Goal: Information Seeking & Learning: Learn about a topic

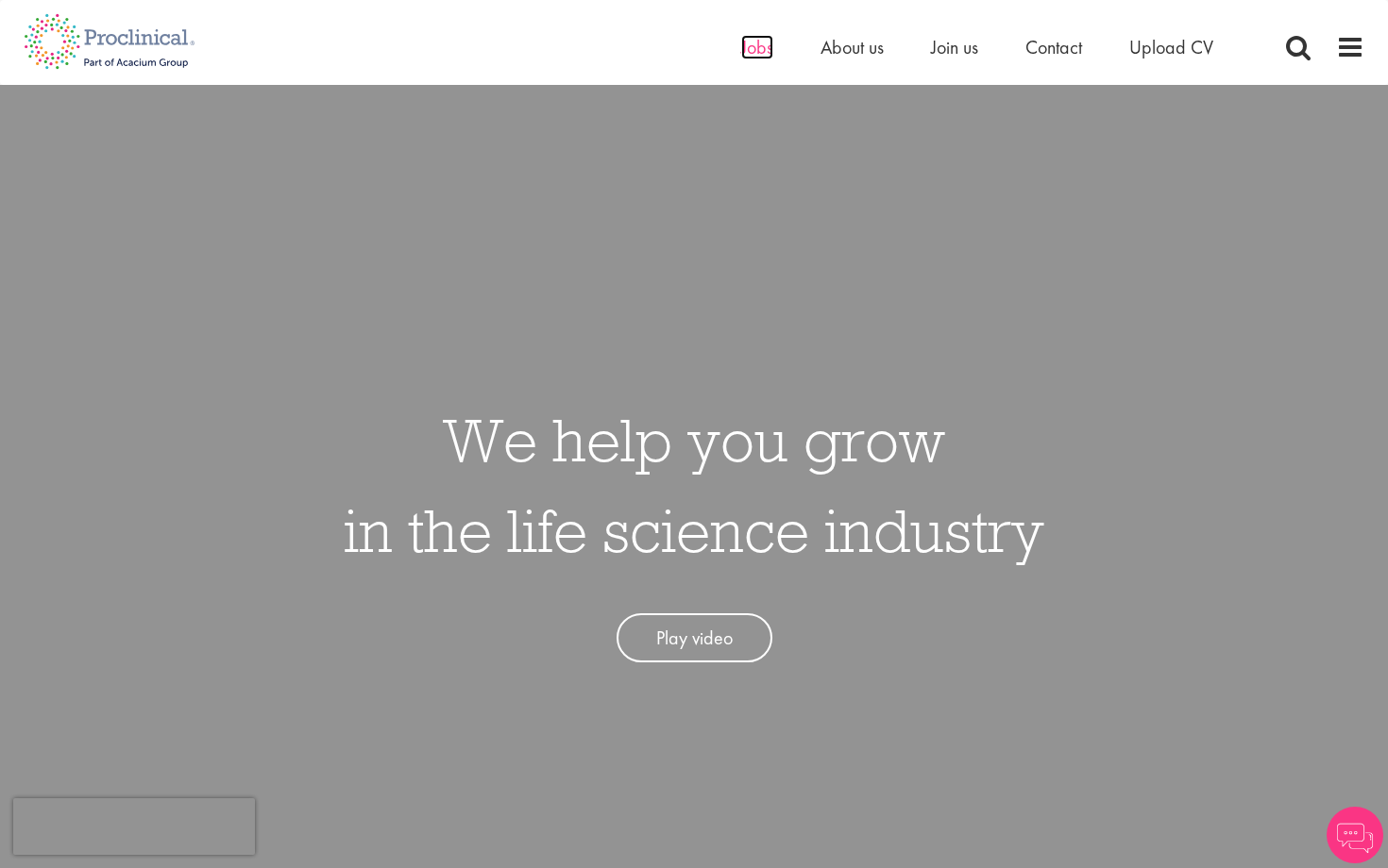
click at [755, 43] on span "Jobs" at bounding box center [757, 47] width 32 height 24
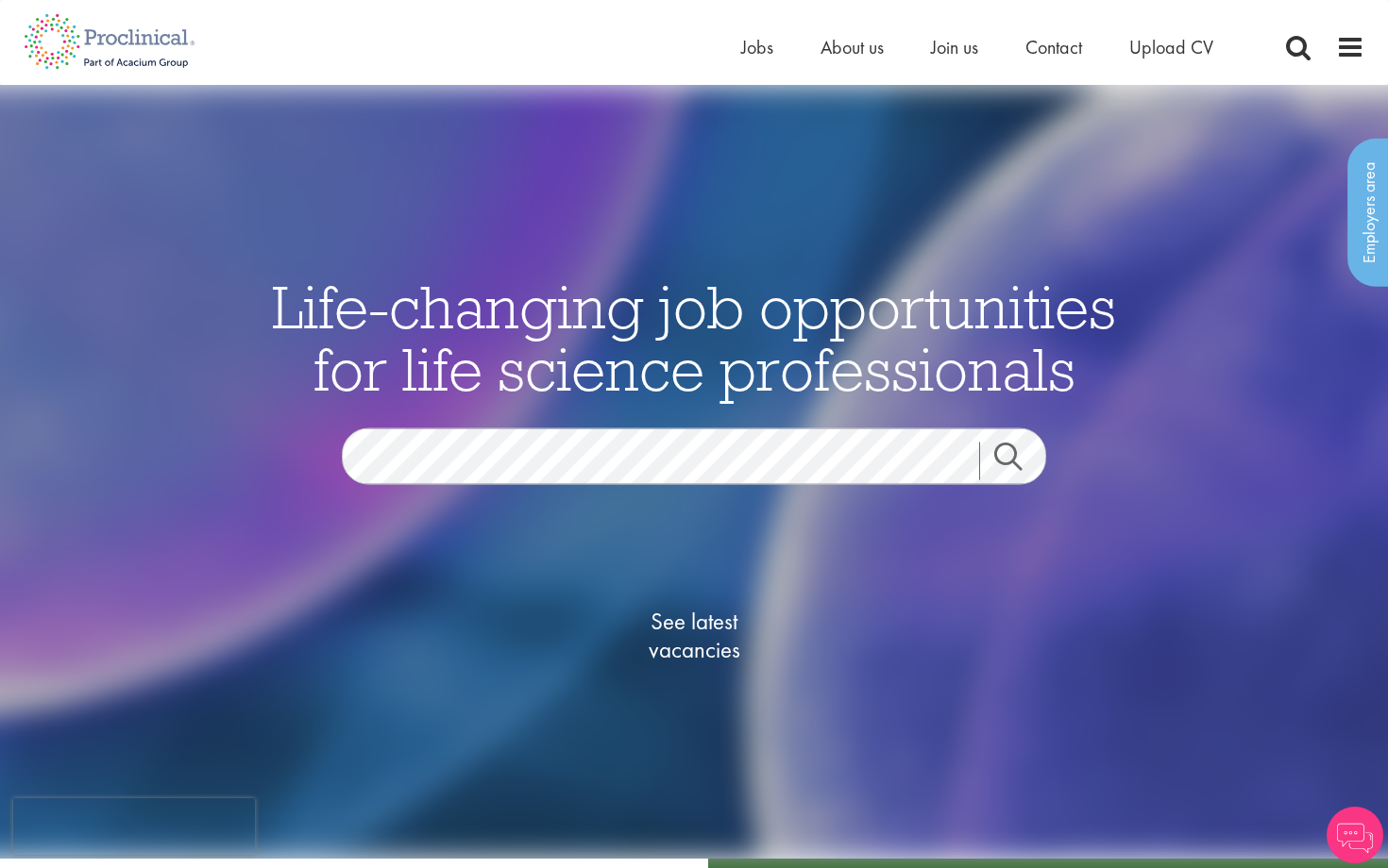
click at [1024, 443] on link "Search" at bounding box center [1020, 461] width 81 height 38
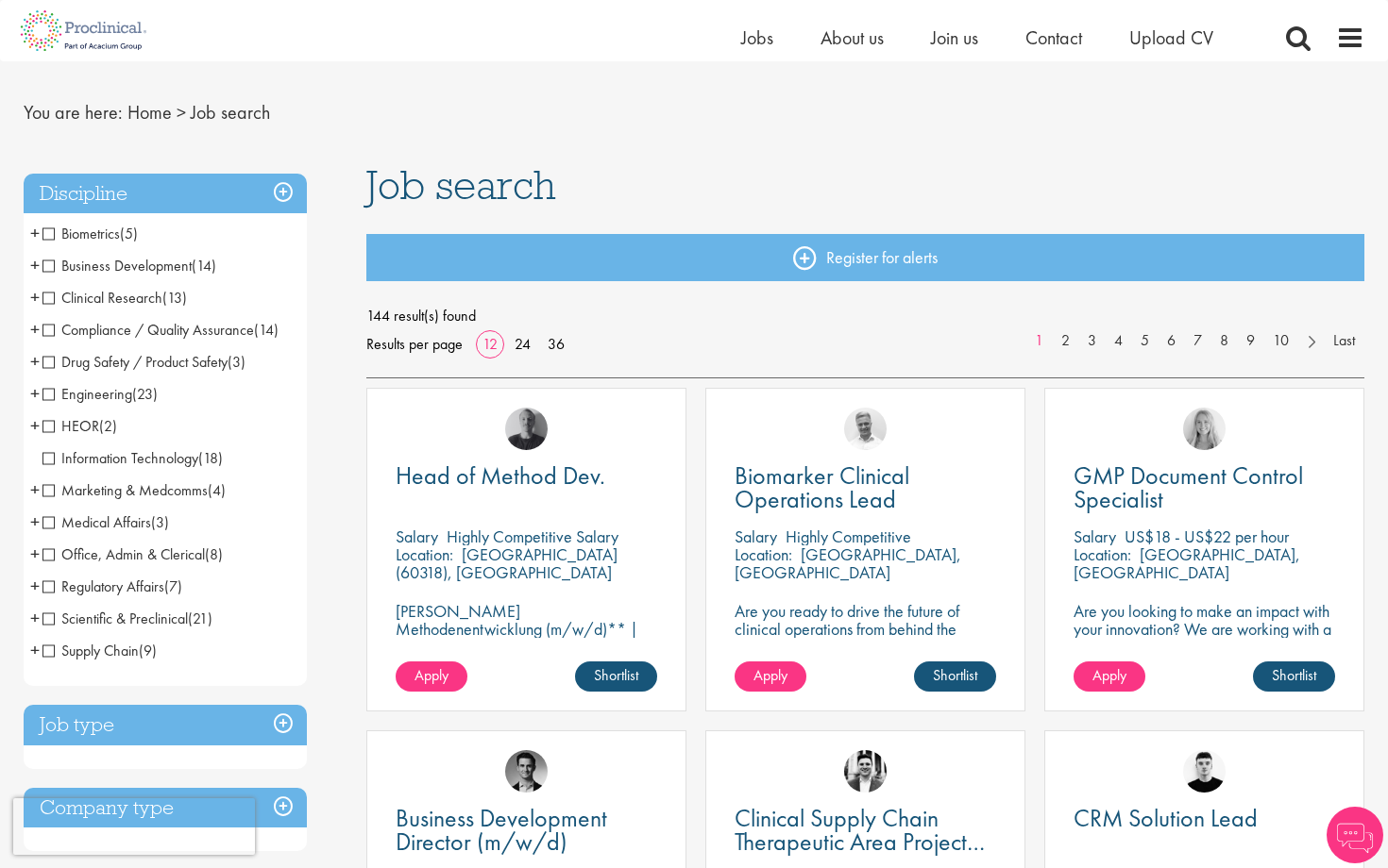
scroll to position [44, 0]
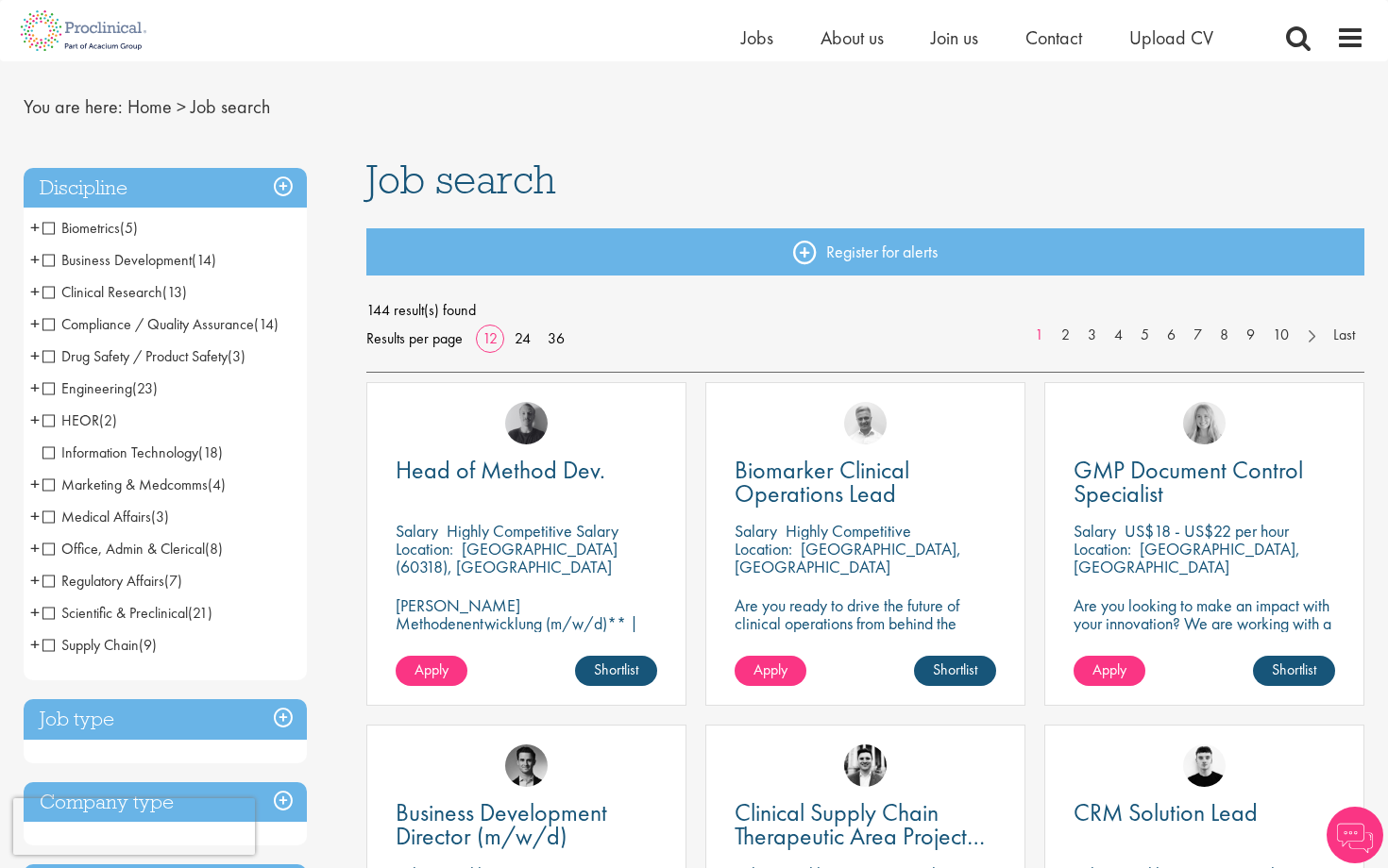
click at [46, 291] on span "Clinical Research" at bounding box center [102, 292] width 120 height 19
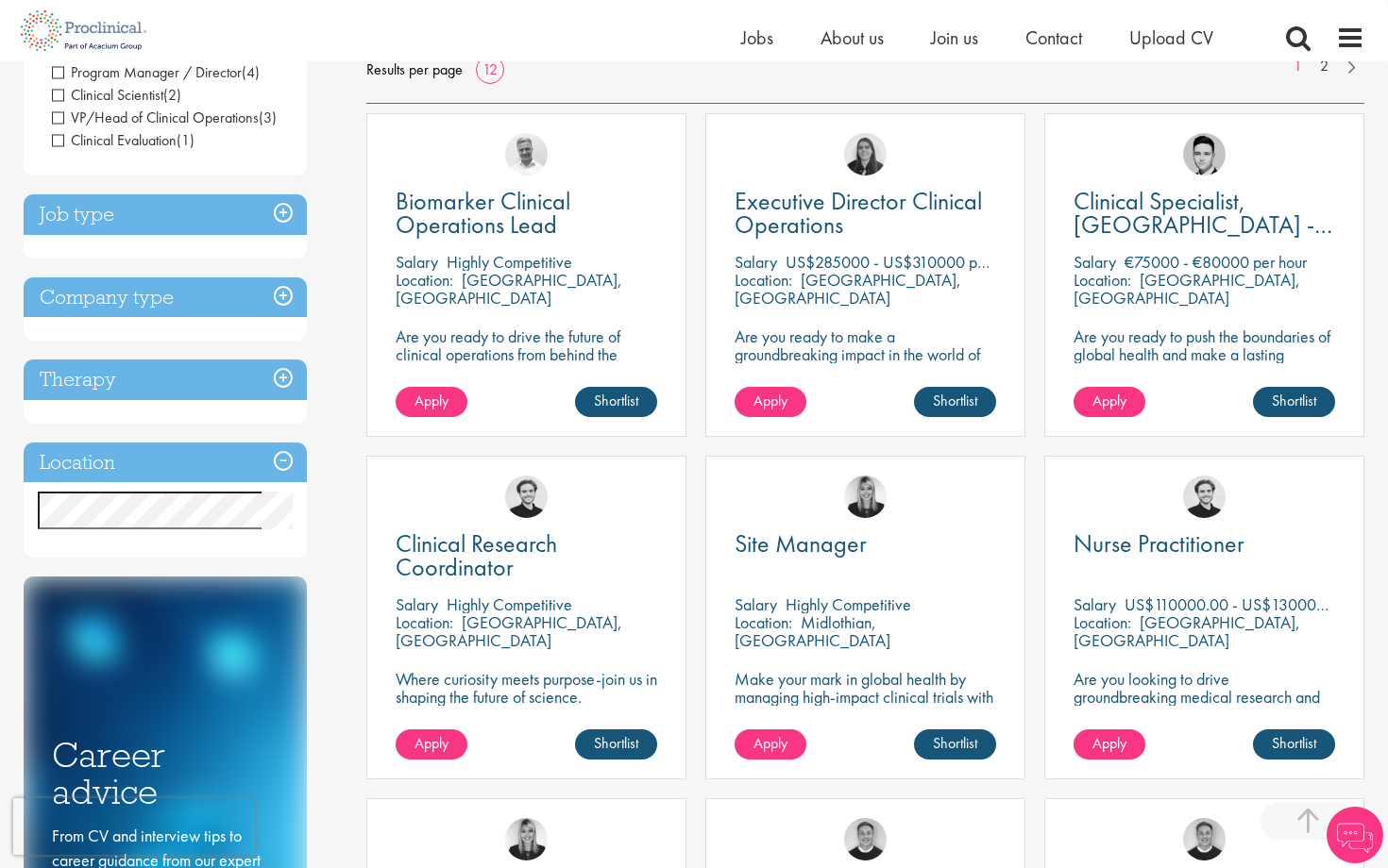
scroll to position [314, 0]
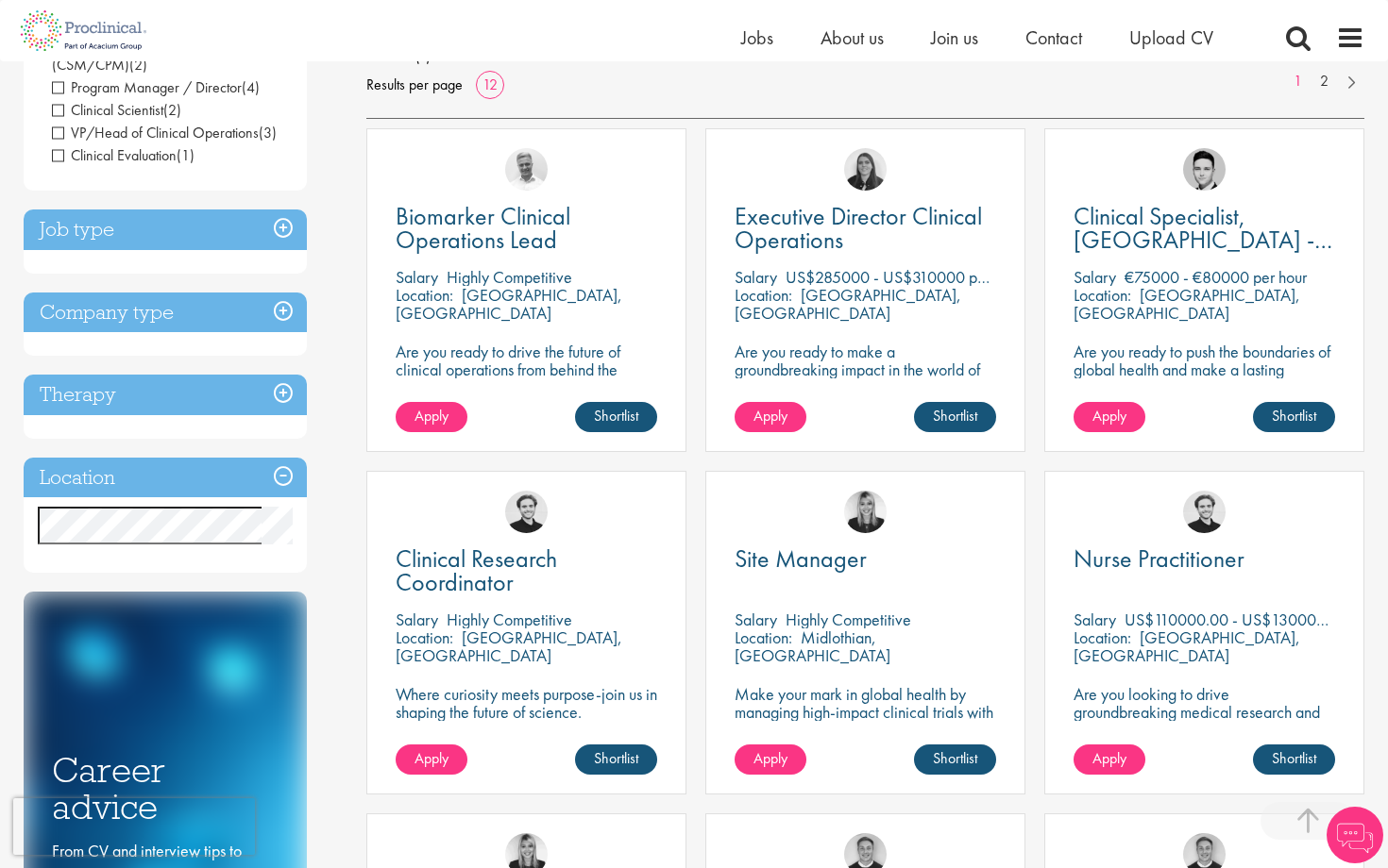
scroll to position [307, 0]
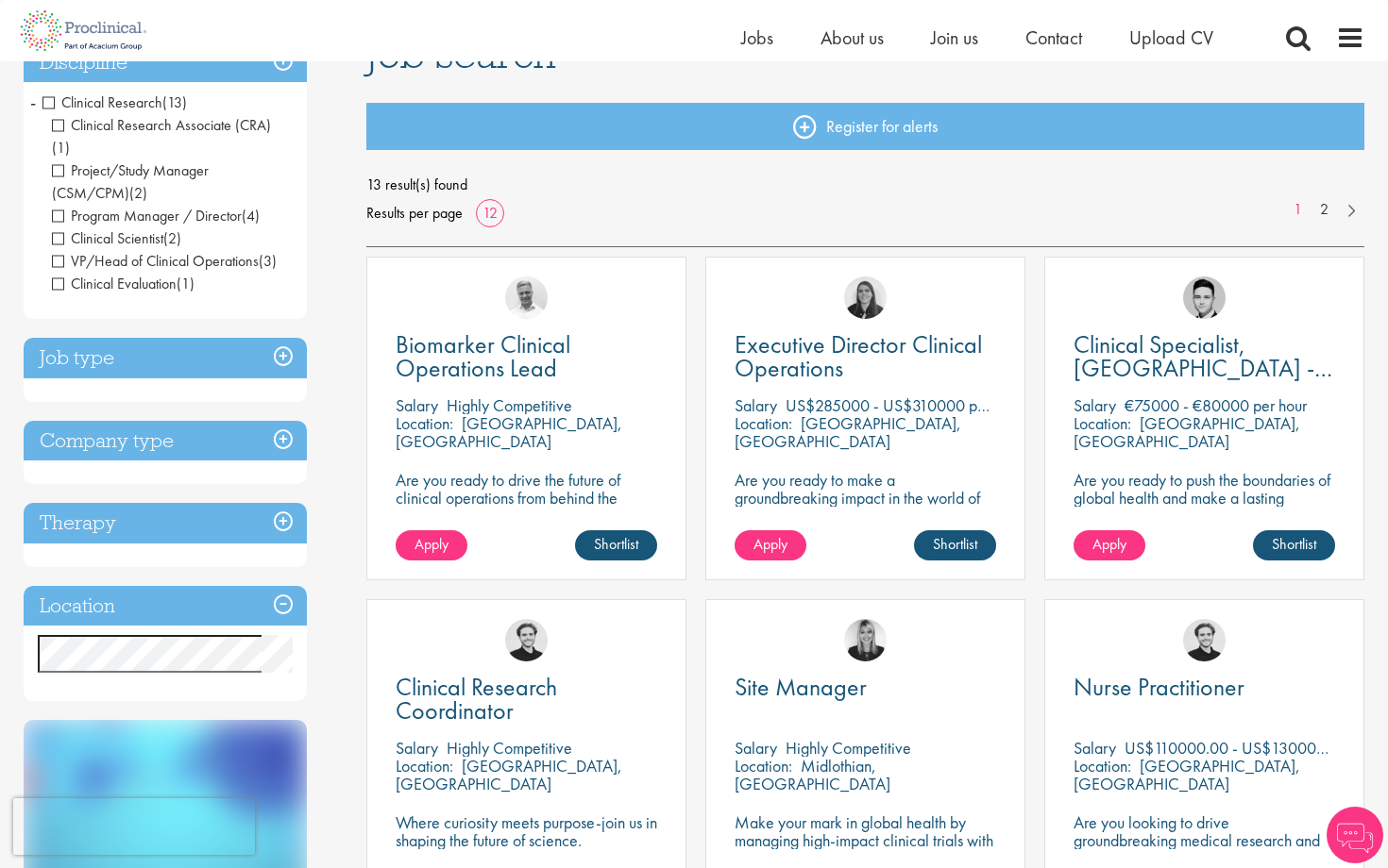
scroll to position [274, 0]
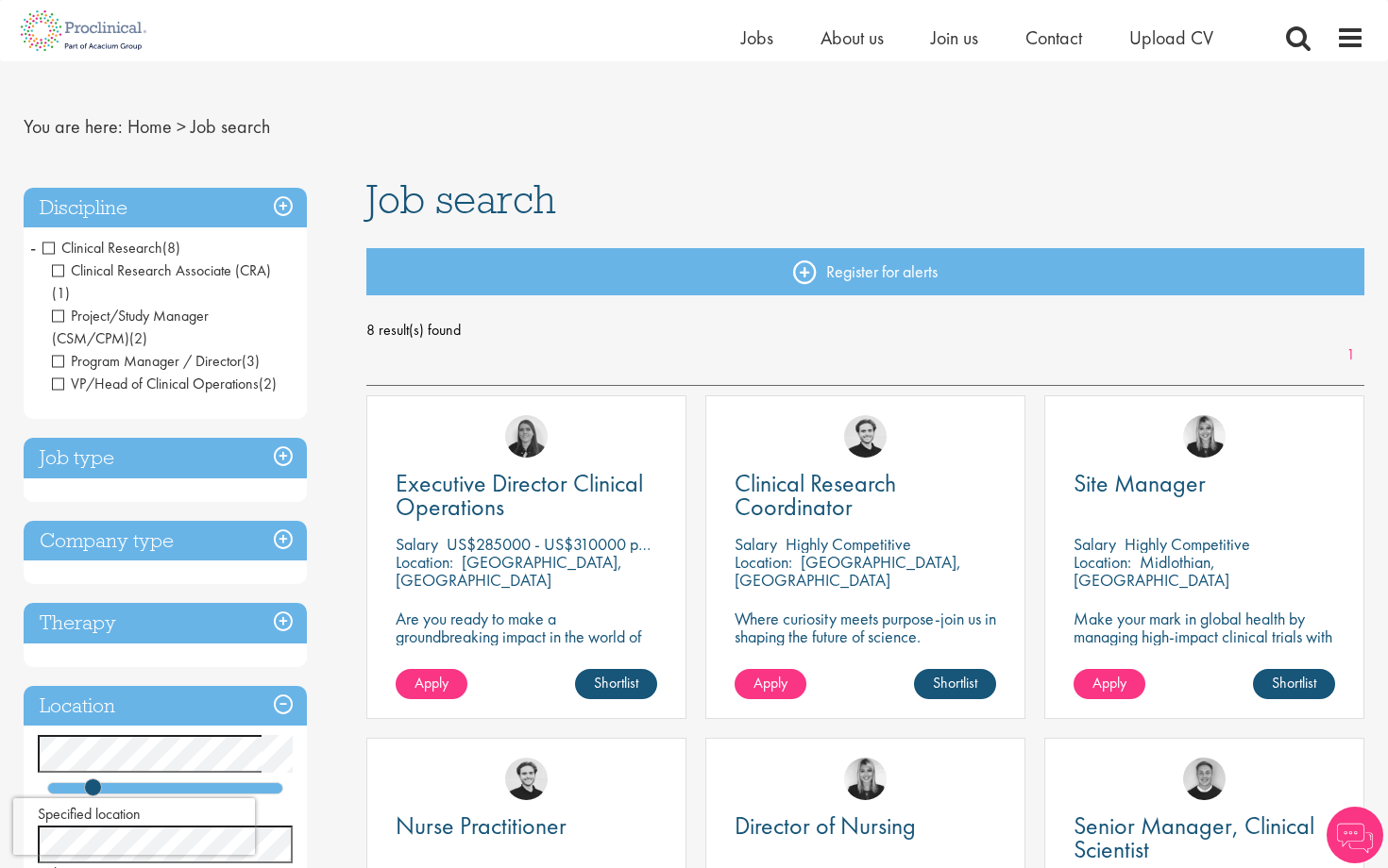
scroll to position [26, 0]
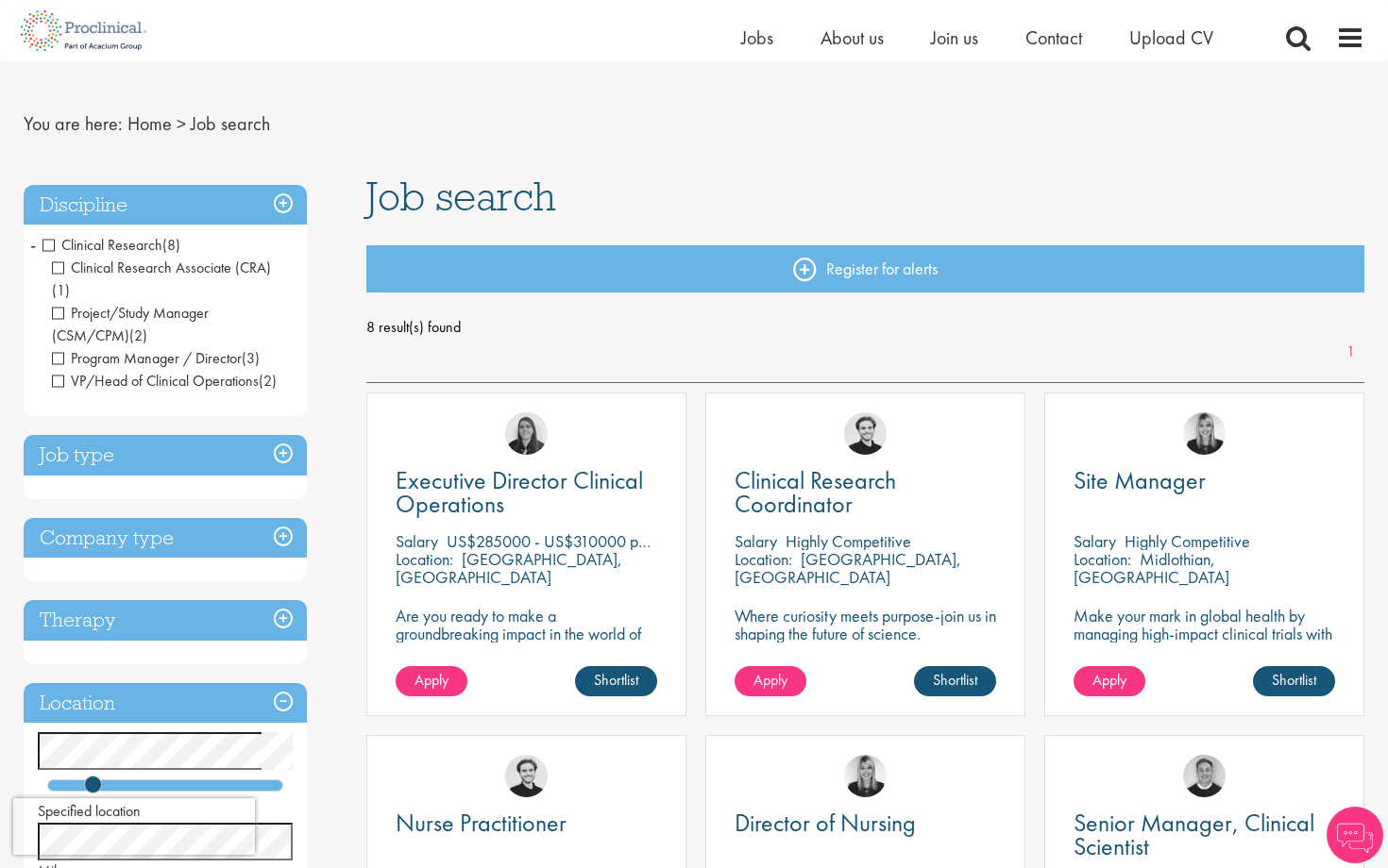
click at [86, 206] on h3 "Discipline" at bounding box center [165, 206] width 284 height 41
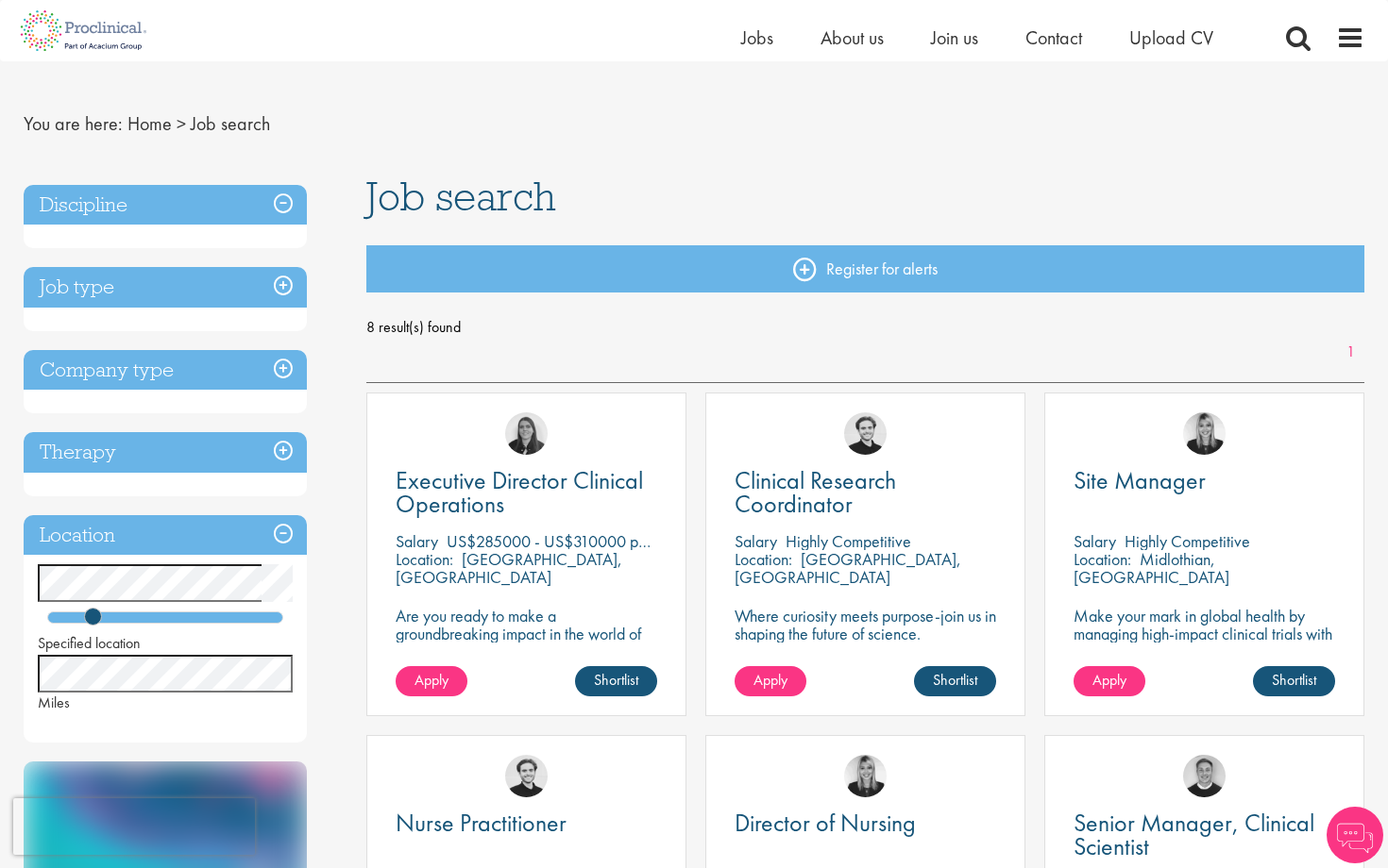
click at [70, 202] on h3 "Discipline" at bounding box center [165, 206] width 284 height 41
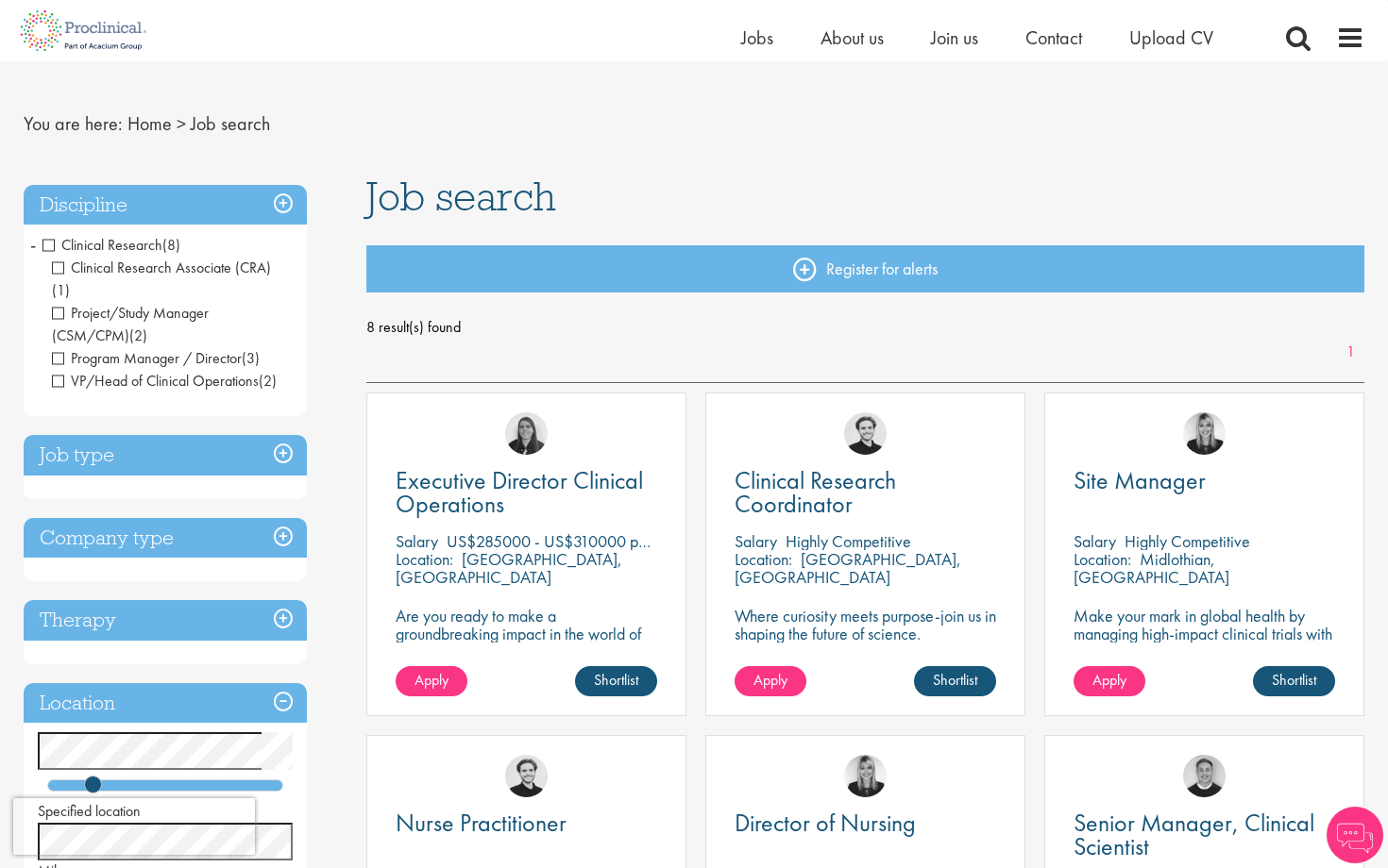
click at [53, 246] on span "Clinical Research" at bounding box center [102, 245] width 120 height 19
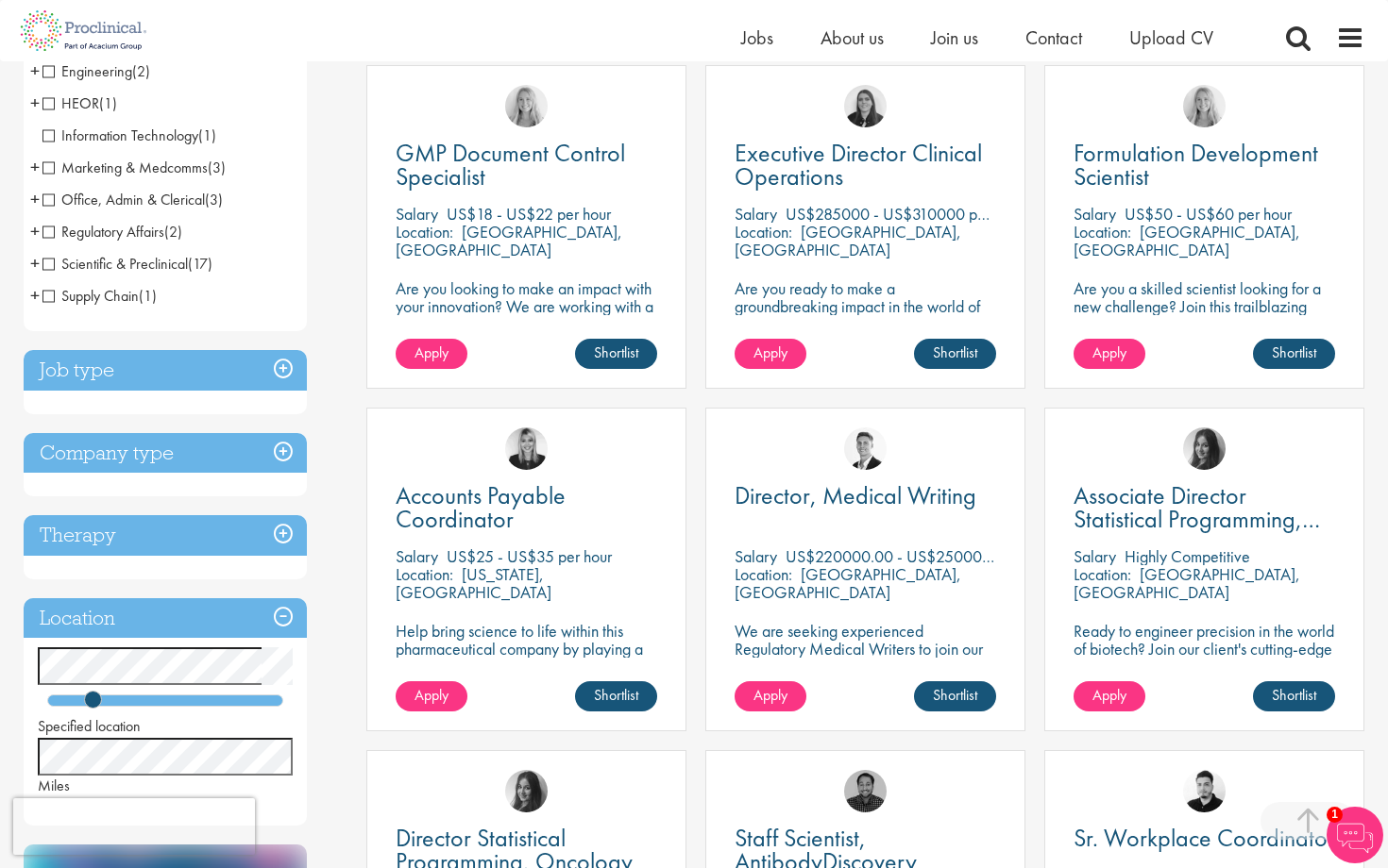
scroll to position [527, 0]
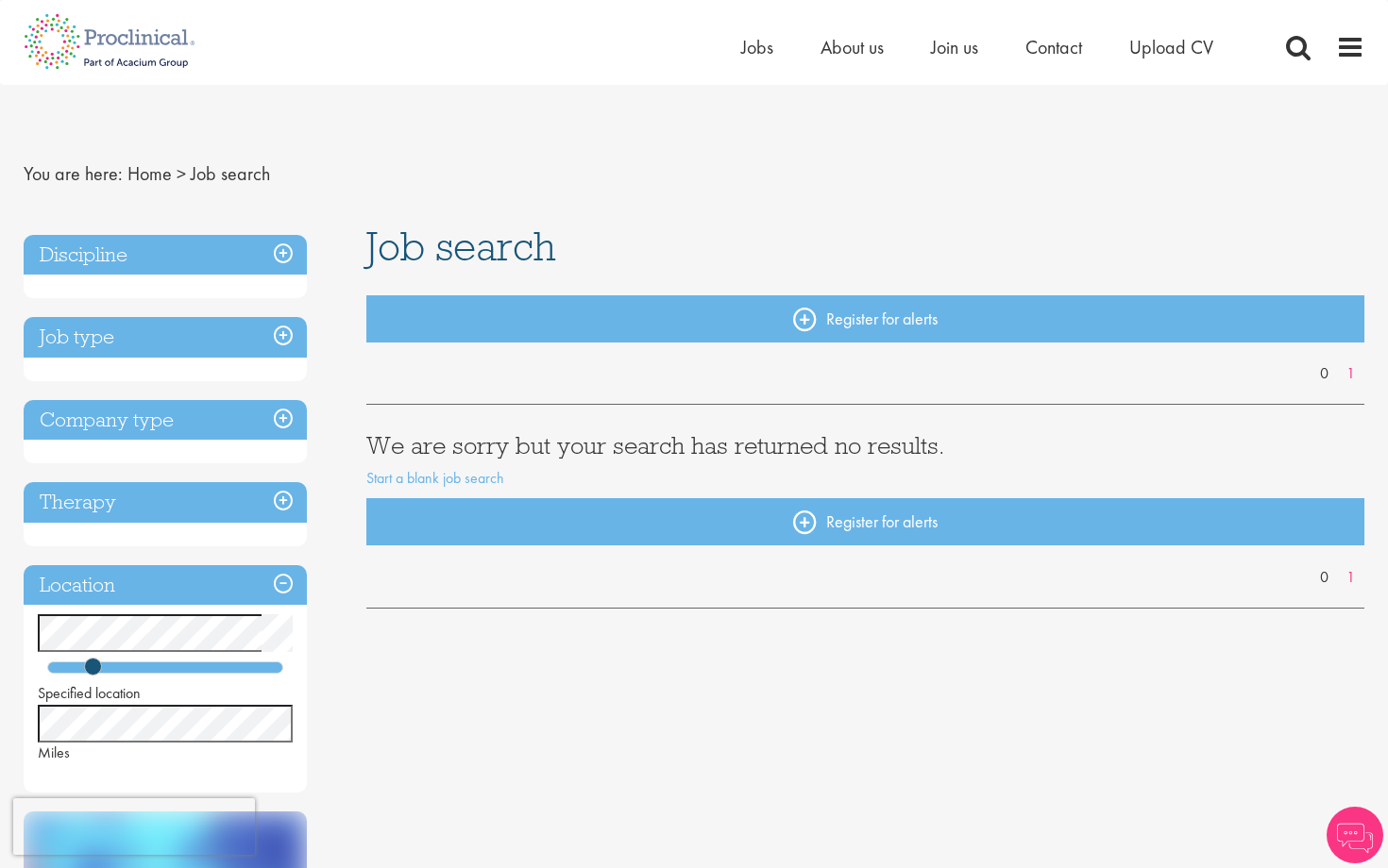
click at [212, 266] on h3 "Discipline" at bounding box center [165, 255] width 284 height 41
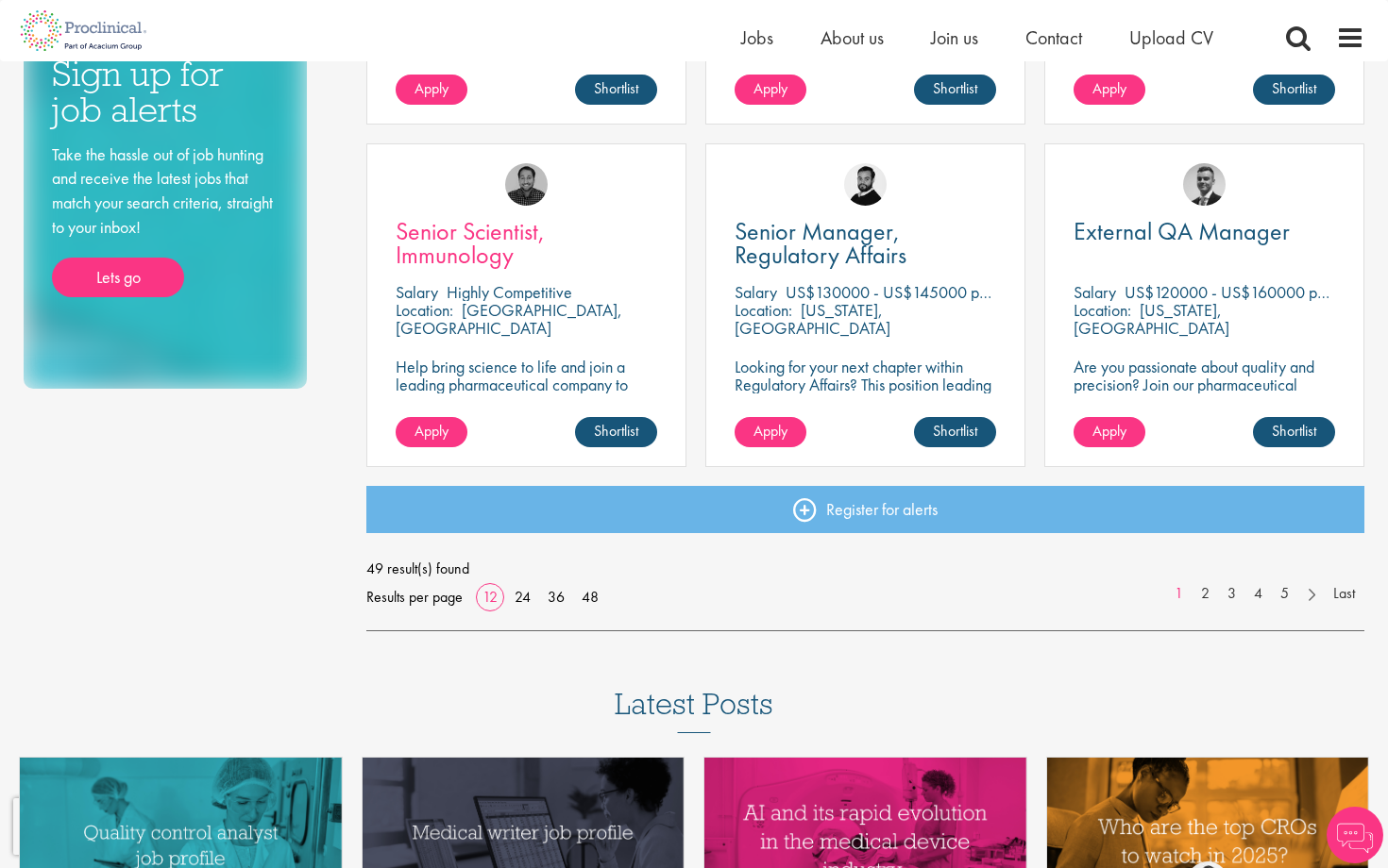
scroll to position [1313, 0]
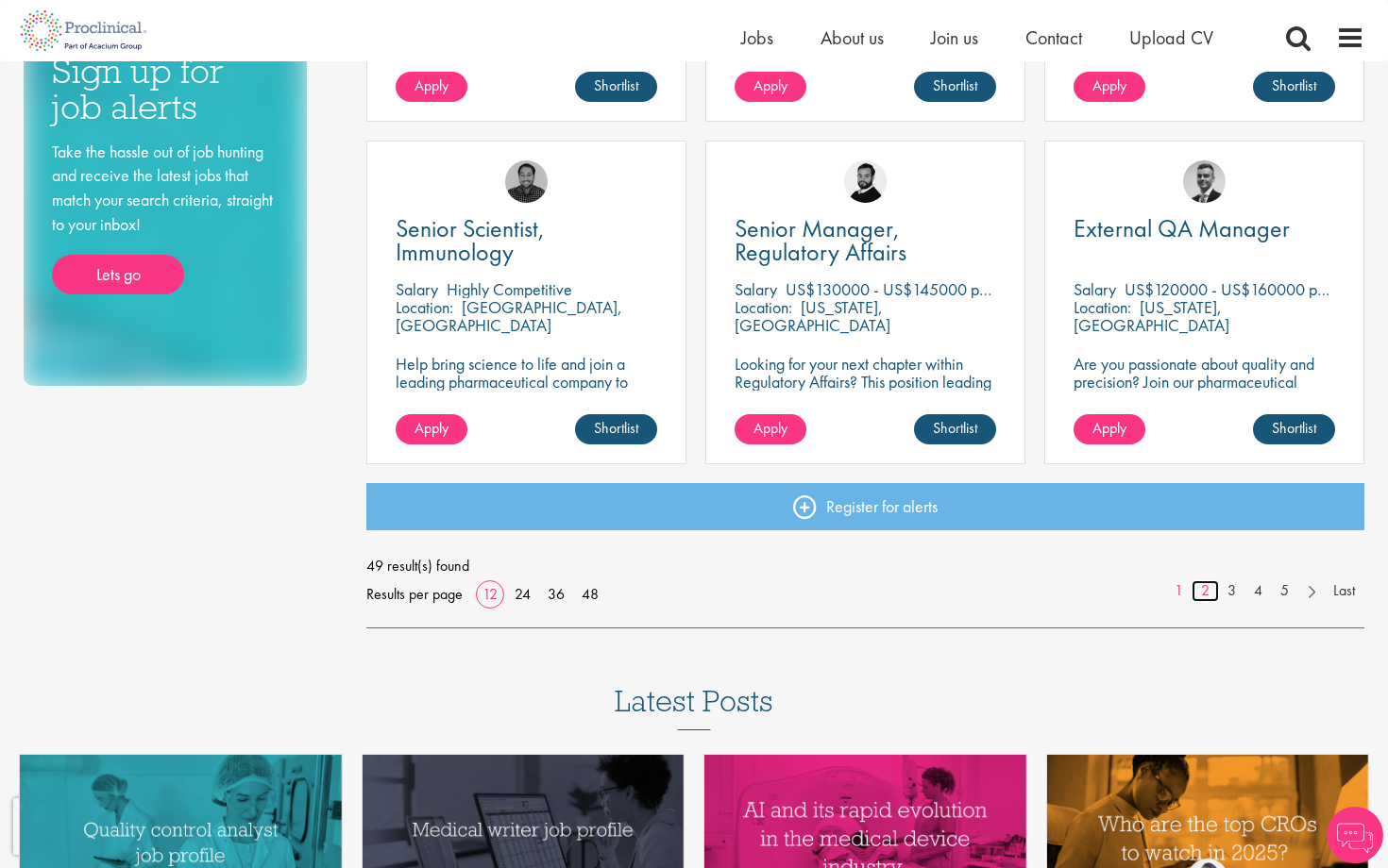
click at [1202, 587] on link "2" at bounding box center [1206, 591] width 27 height 21
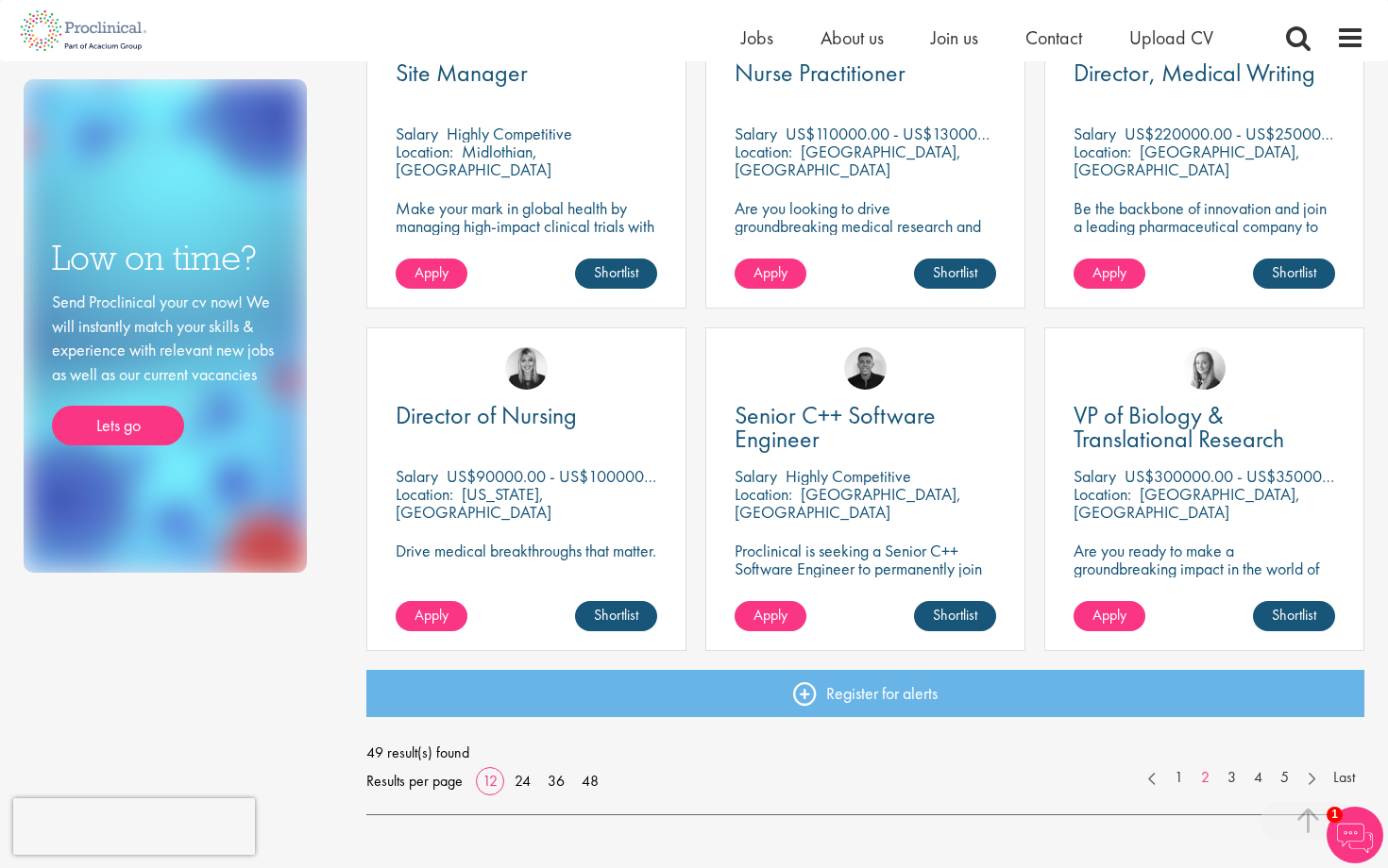
scroll to position [1233, 0]
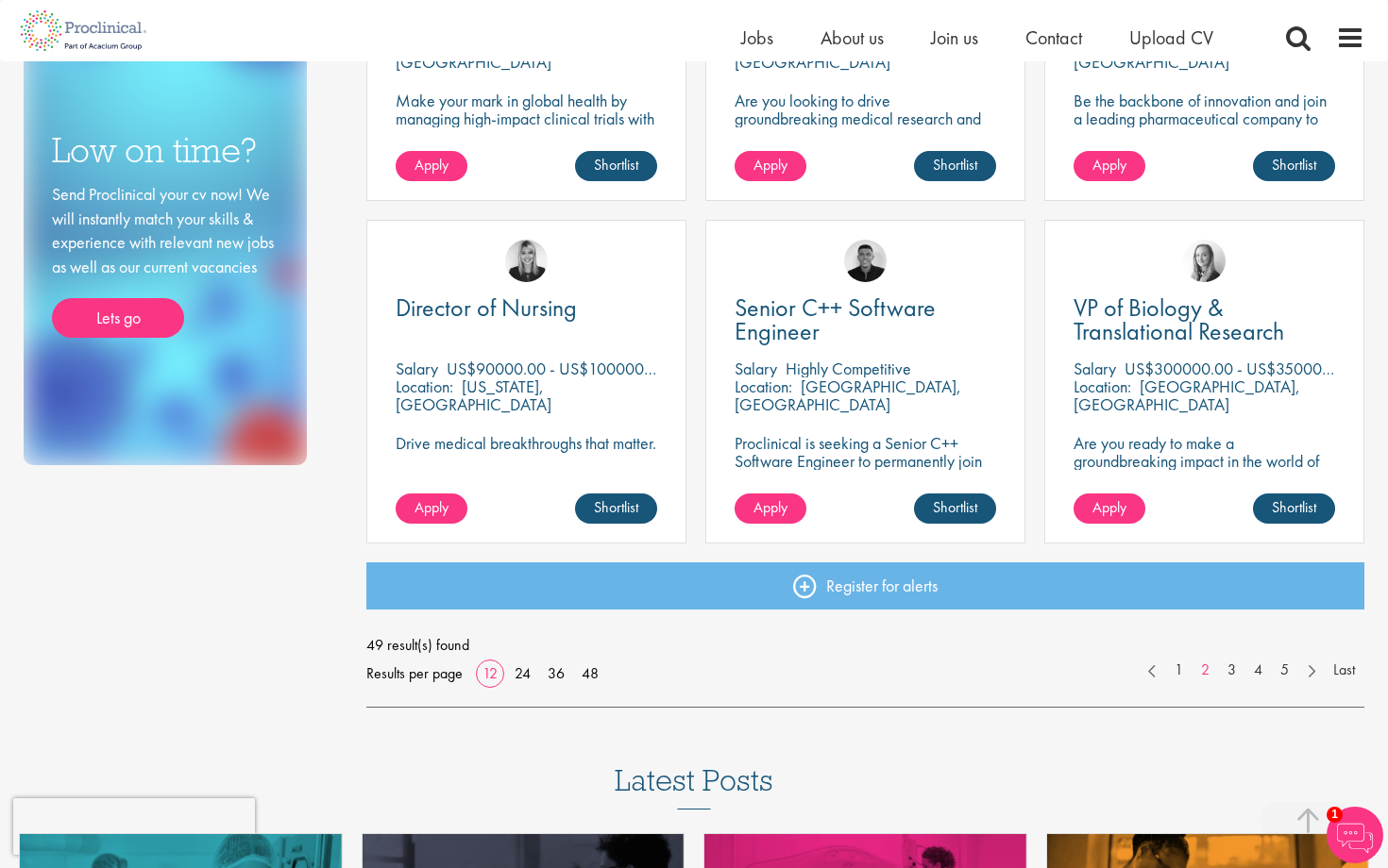
click at [487, 377] on p "US$90000.00 - US$100000.00 per annum" at bounding box center [592, 368] width 291 height 21
click at [530, 287] on div "Director of Nursing Salary US$90000.00 - US$100000.00 per annum Location: Illin…" at bounding box center [526, 382] width 320 height 323
click at [521, 321] on span "Director of Nursing" at bounding box center [486, 307] width 181 height 32
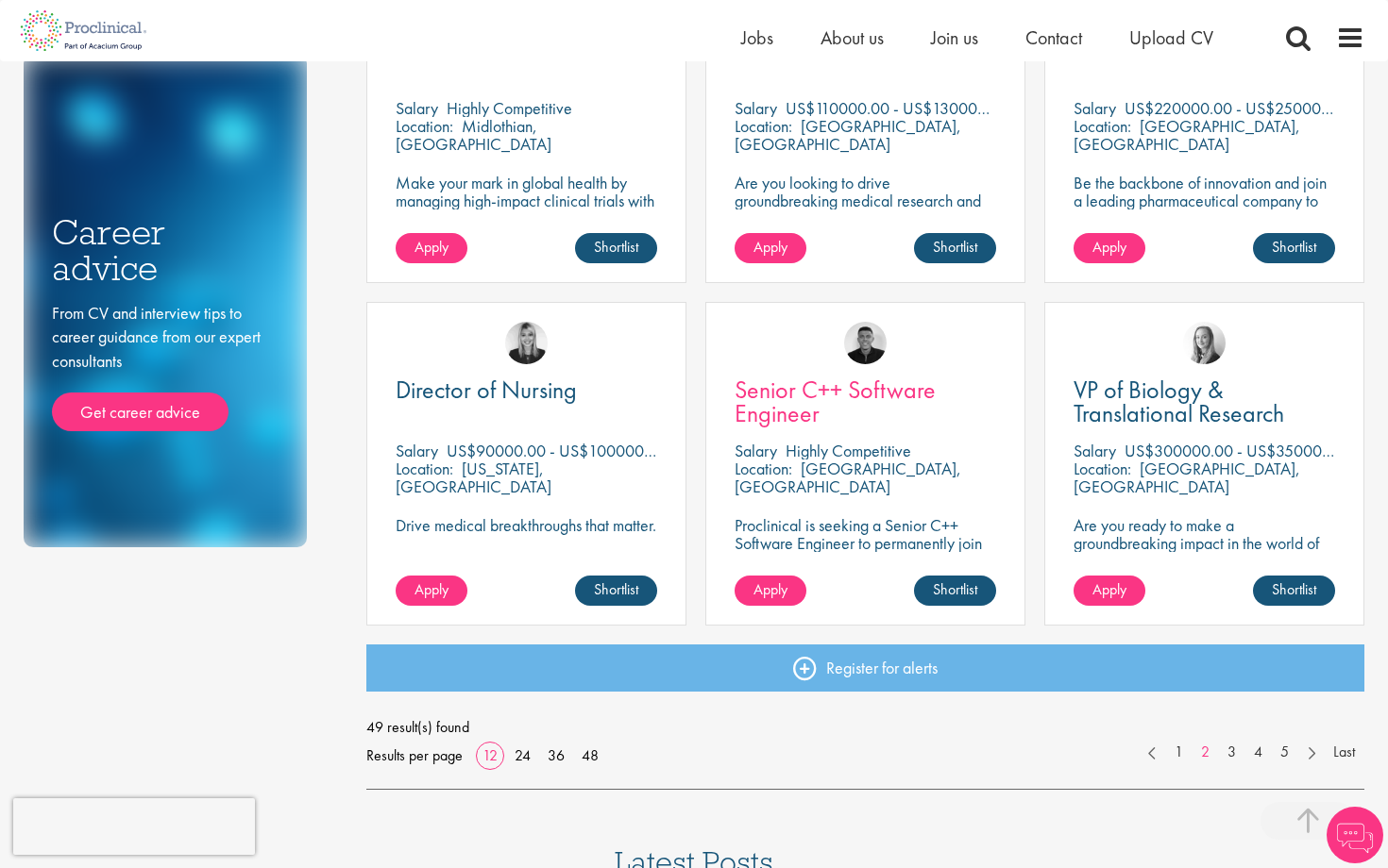
scroll to position [1172, 0]
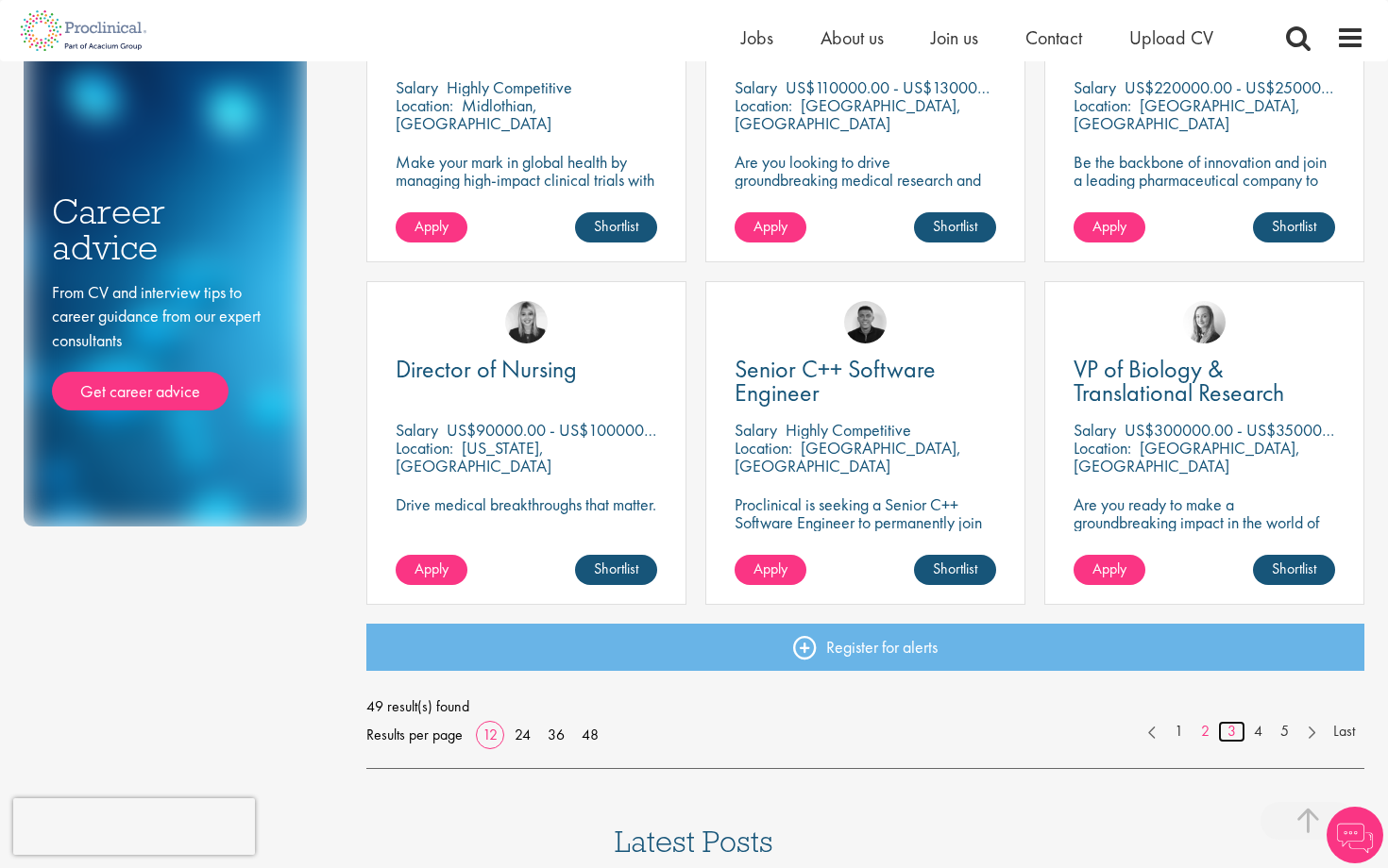
click at [1238, 728] on link "3" at bounding box center [1232, 732] width 27 height 21
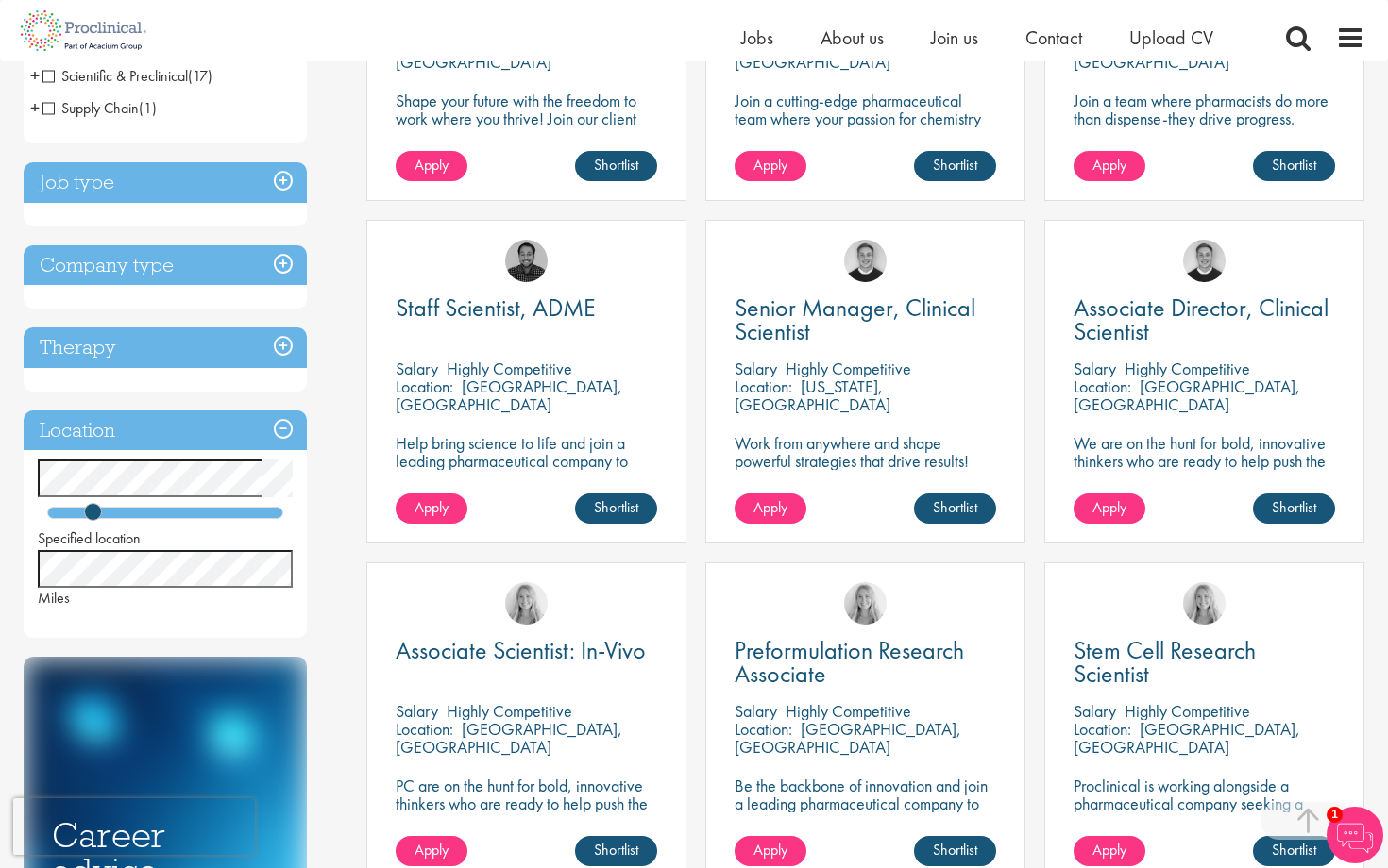
scroll to position [570, 0]
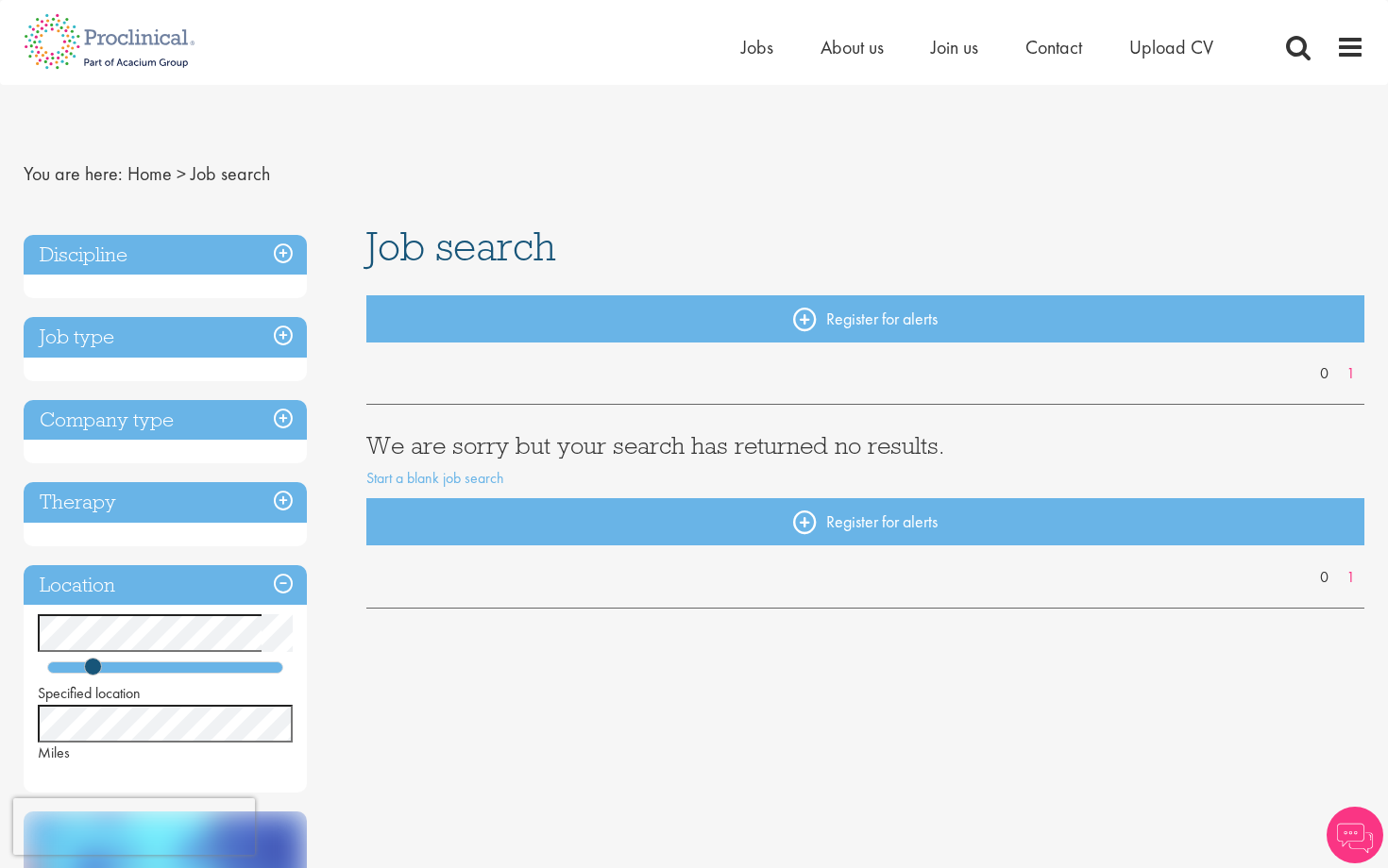
click at [131, 248] on h3 "Discipline" at bounding box center [165, 255] width 284 height 41
click at [289, 245] on h3 "Discipline" at bounding box center [165, 255] width 284 height 41
click at [276, 245] on h3 "Discipline" at bounding box center [165, 255] width 284 height 41
click at [194, 264] on h3 "Discipline" at bounding box center [165, 255] width 284 height 41
